Goal: Navigation & Orientation: Go to known website

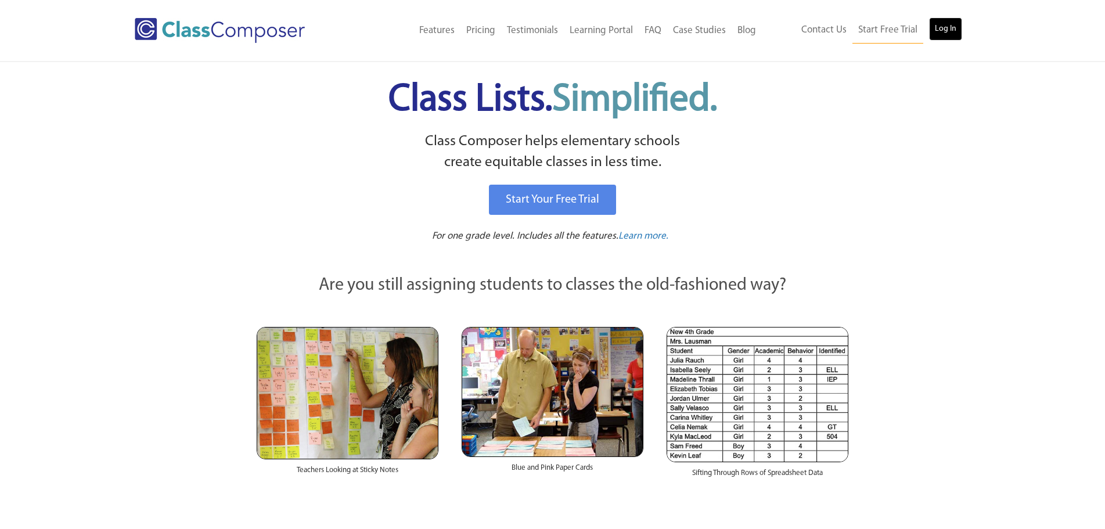
click at [949, 33] on link "Log In" at bounding box center [945, 28] width 33 height 23
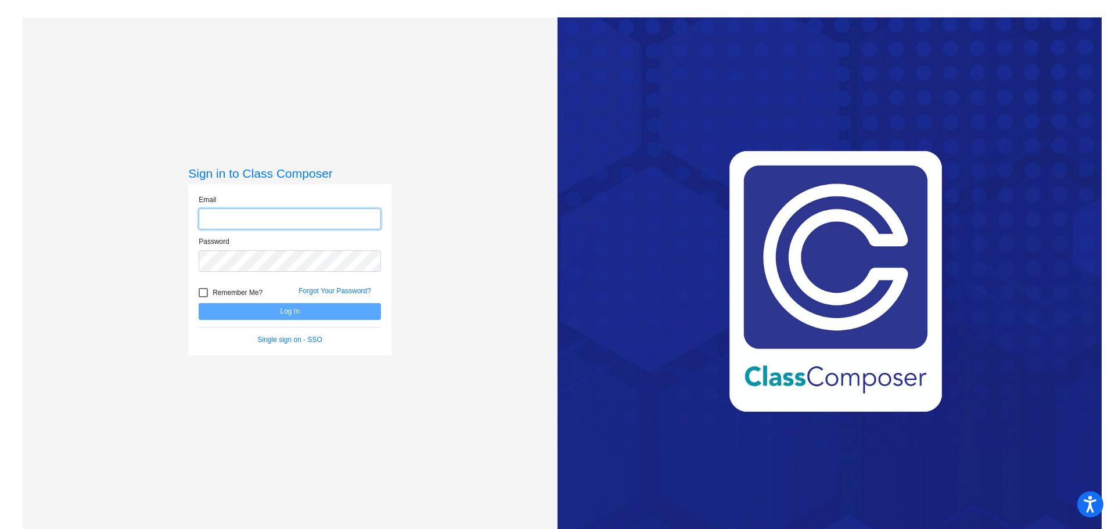
type input "mkrohn@gcdsd.org"
click at [293, 312] on button "Log In" at bounding box center [290, 311] width 182 height 17
